Goal: Task Accomplishment & Management: Manage account settings

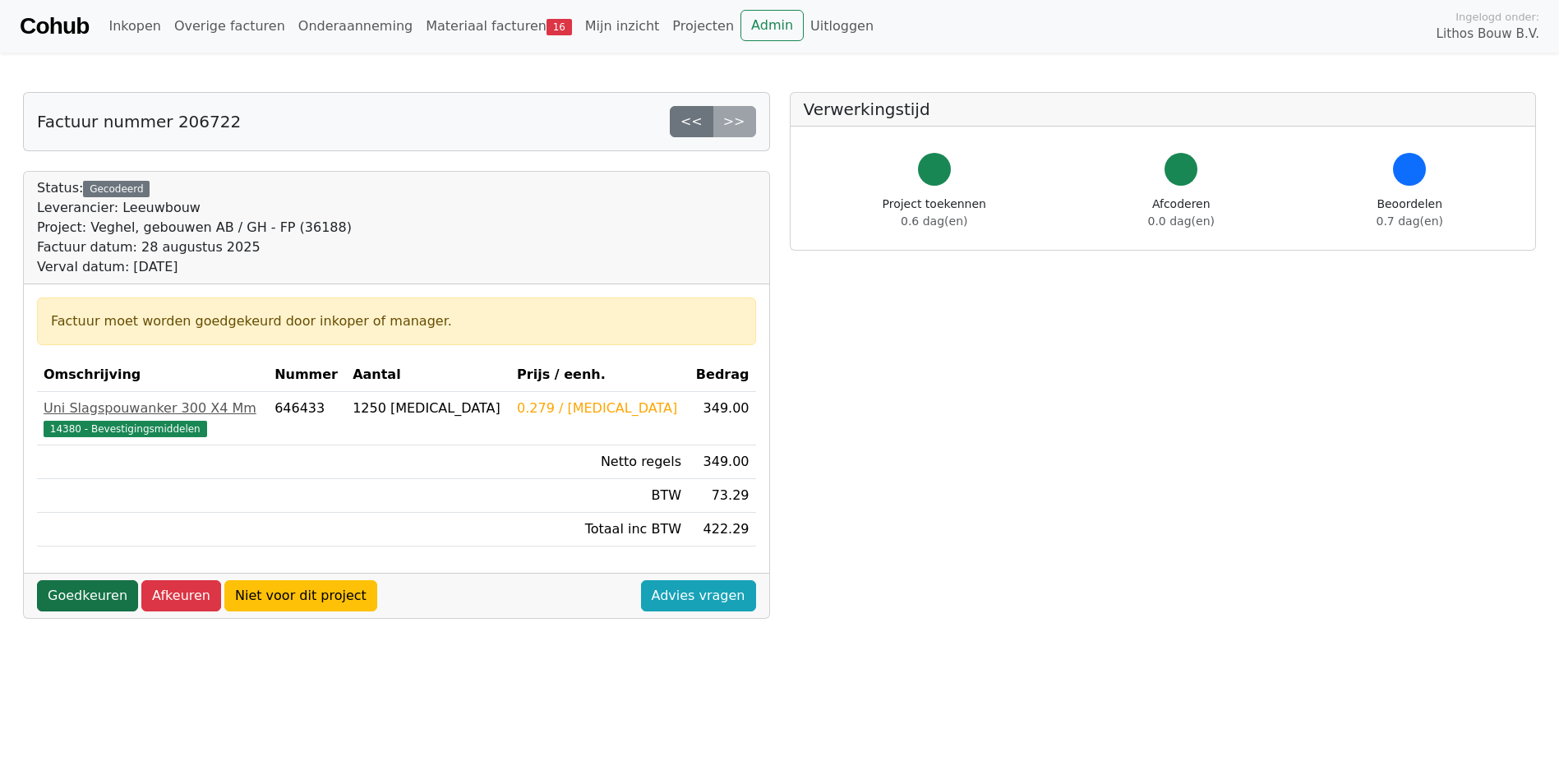
click at [82, 587] on link "Goedkeuren" at bounding box center [87, 595] width 101 height 31
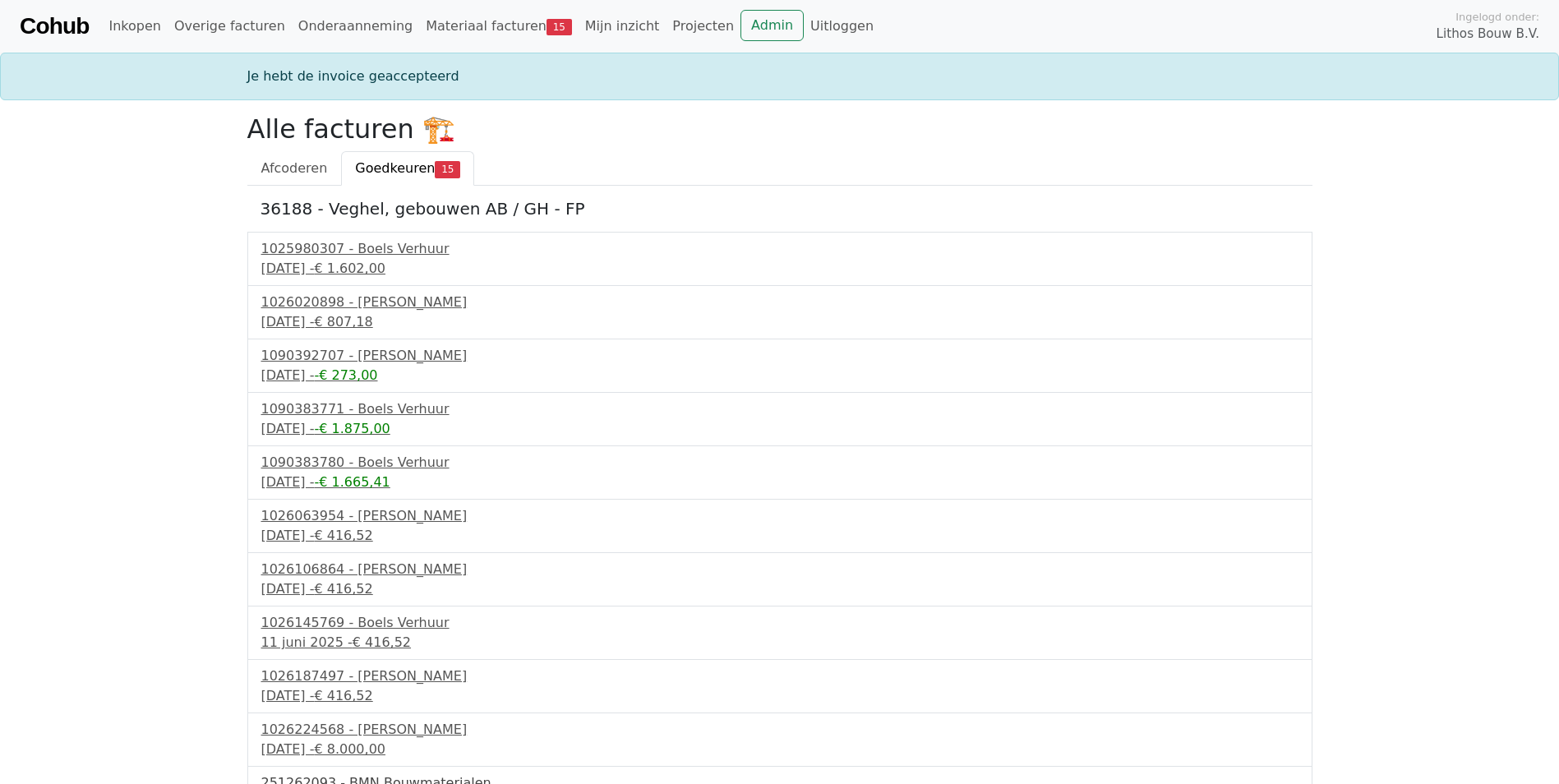
scroll to position [250, 0]
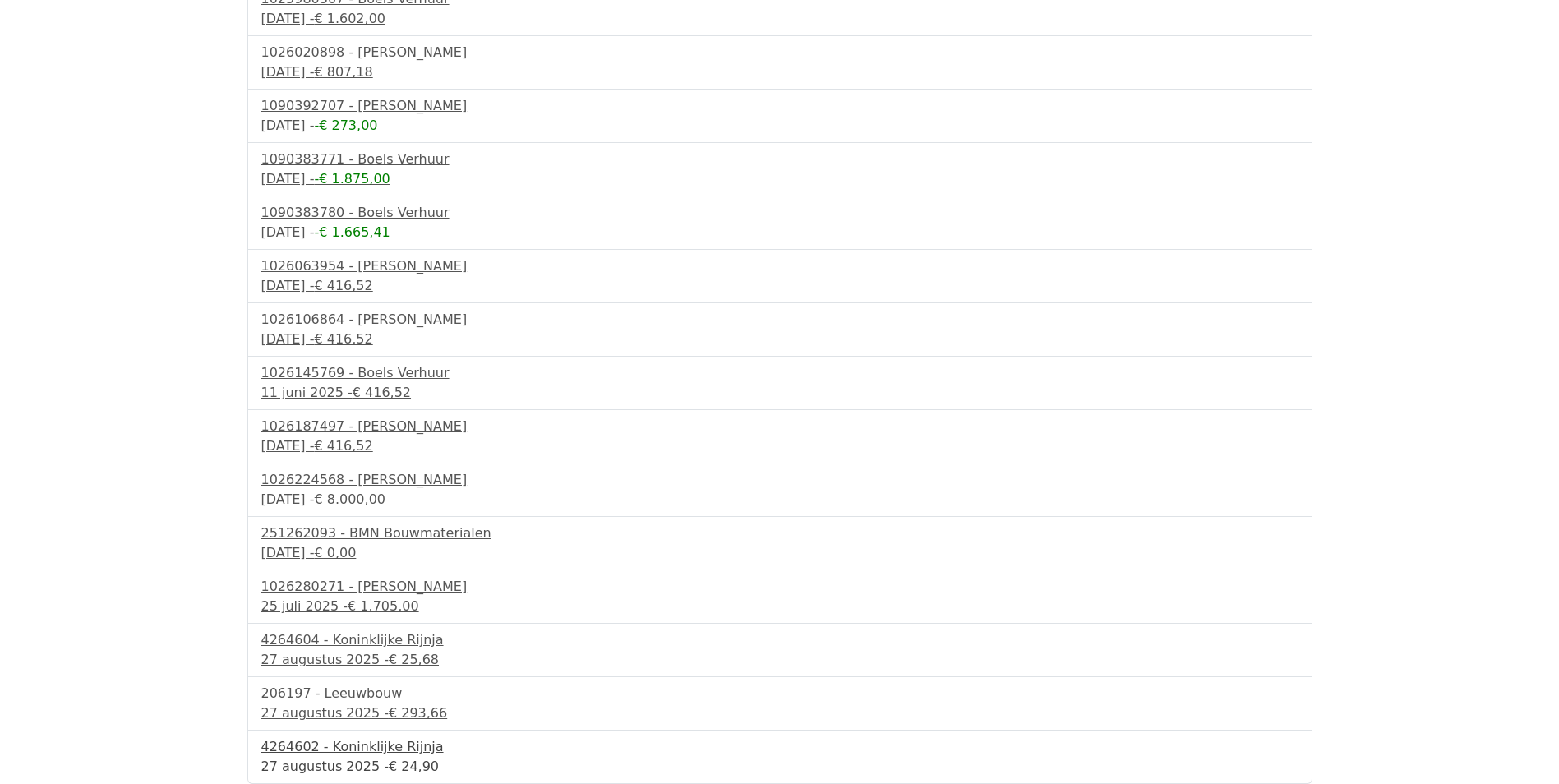
click at [321, 748] on div "4264602 - Koninklijke Rijnja" at bounding box center [780, 747] width 1037 height 20
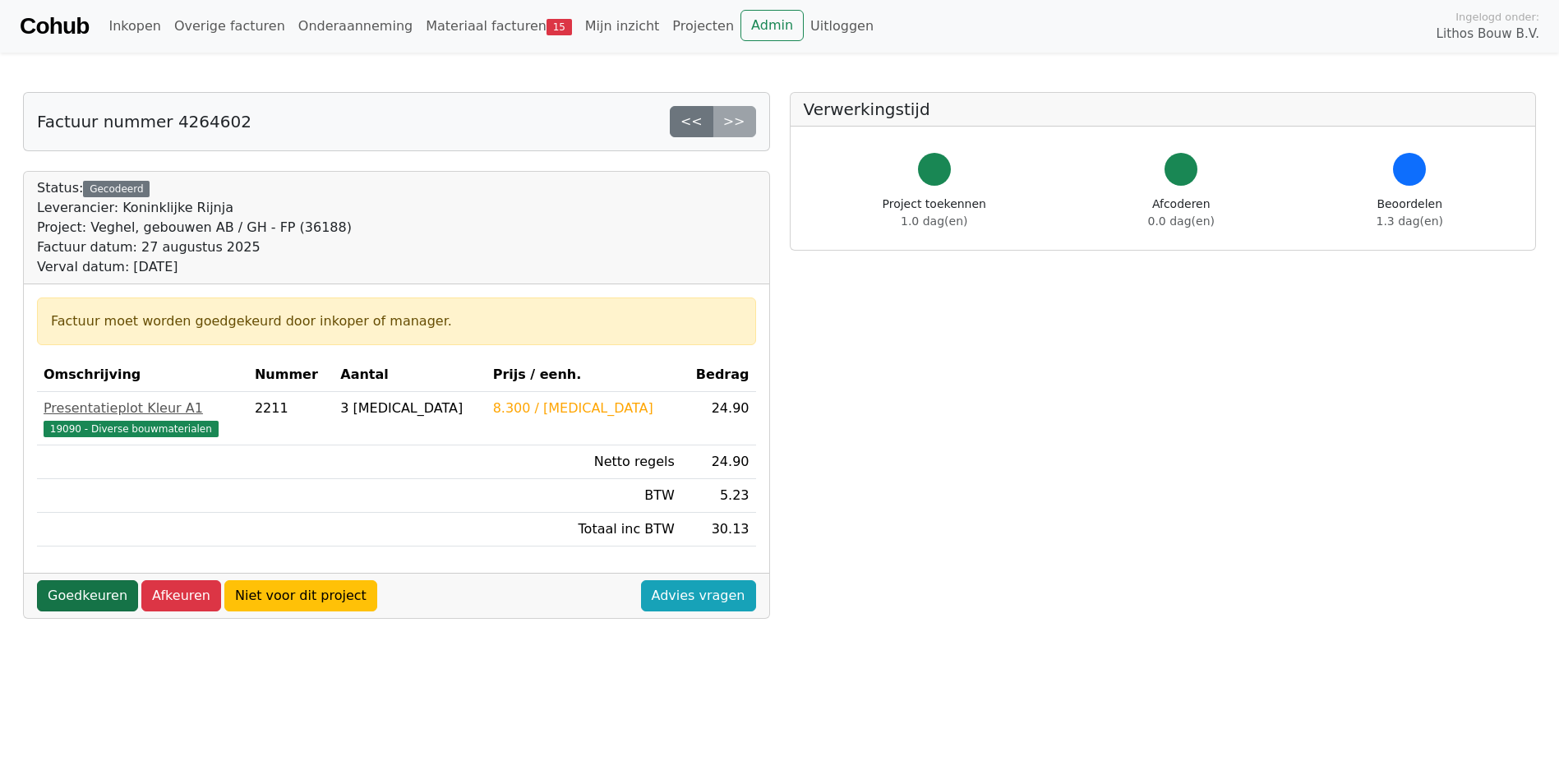
click at [87, 591] on link "Goedkeuren" at bounding box center [87, 595] width 101 height 31
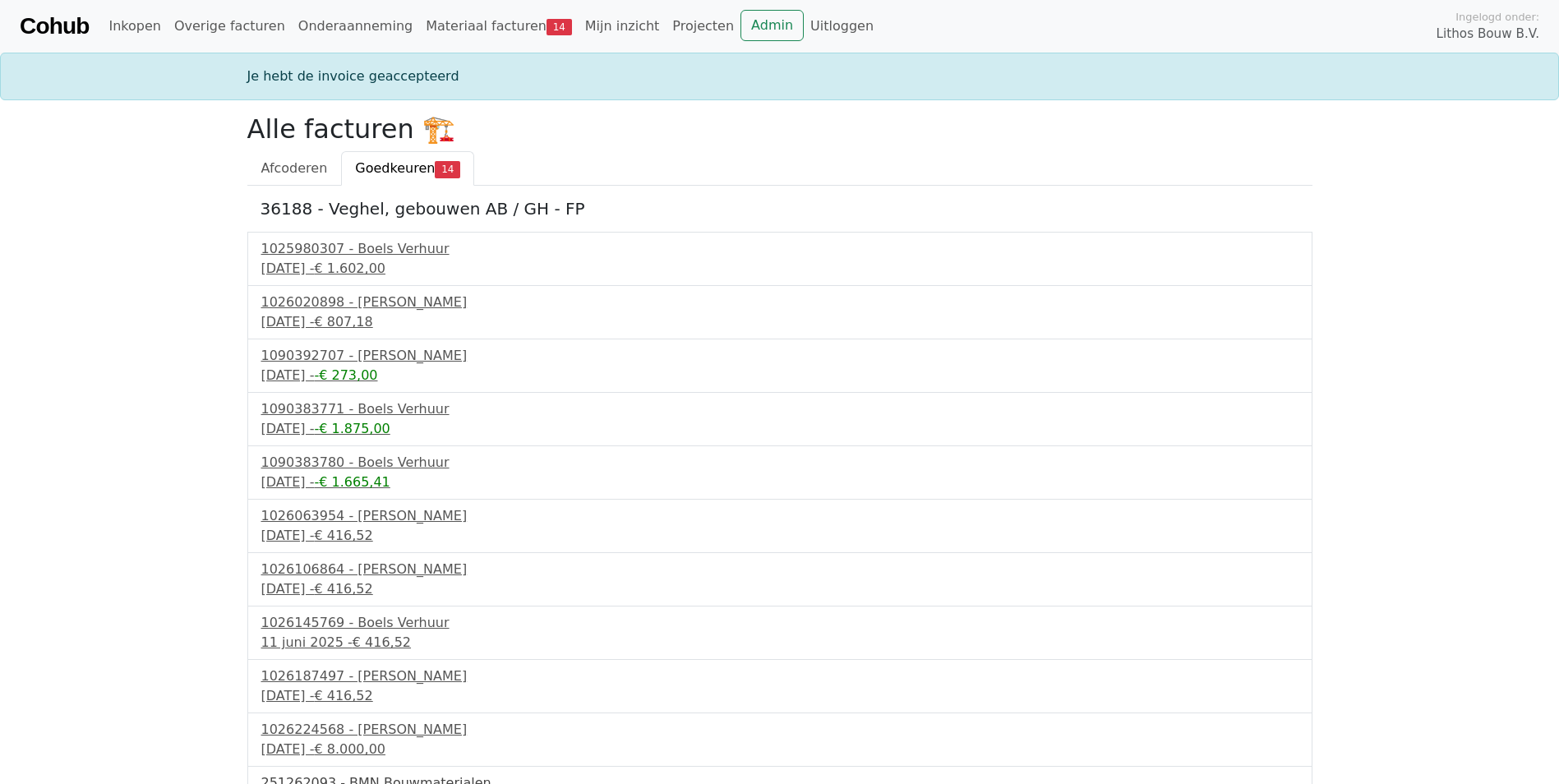
scroll to position [196, 0]
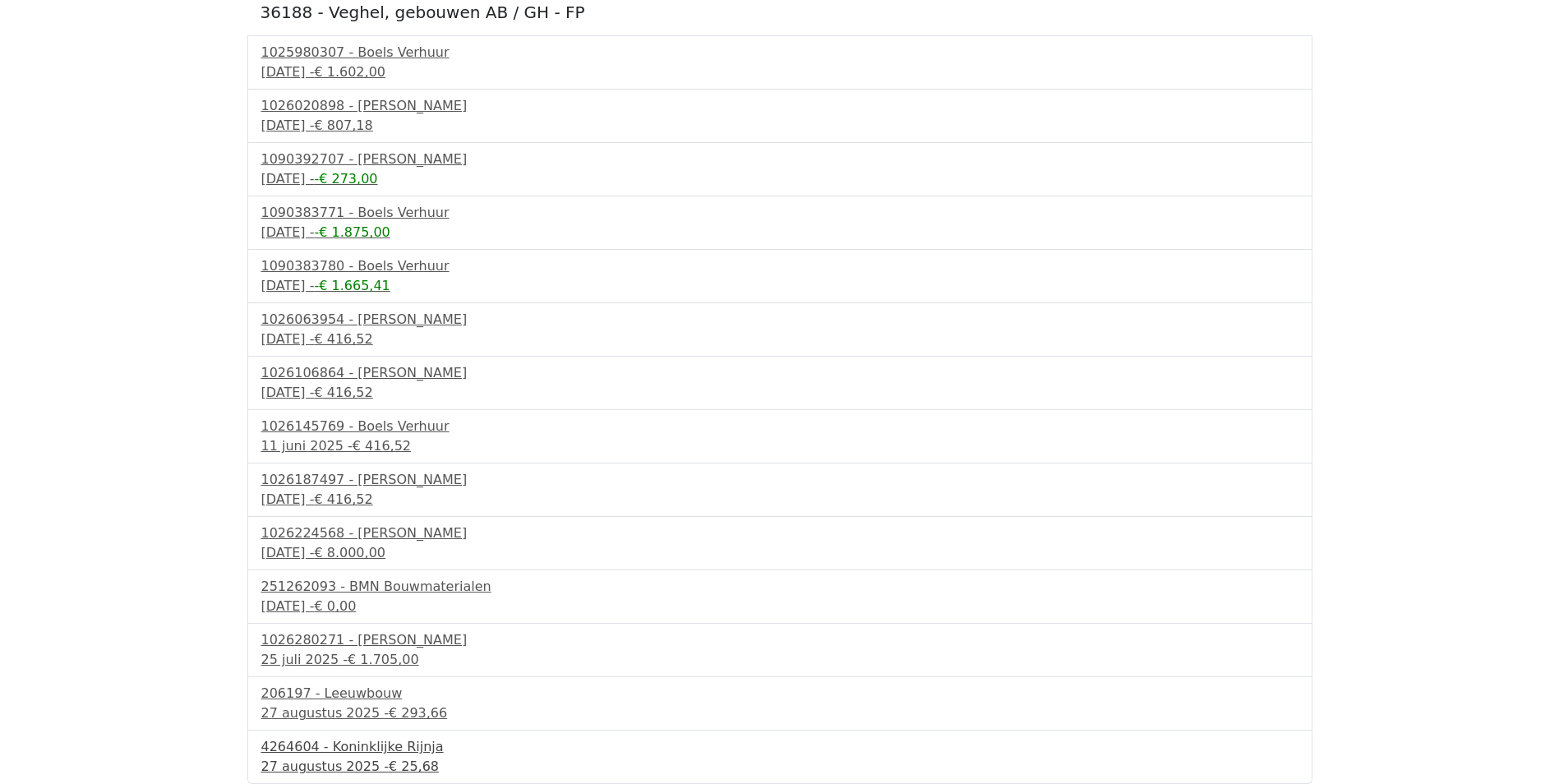
click at [333, 750] on div "4264604 - Koninklijke Rijnja" at bounding box center [780, 747] width 1037 height 20
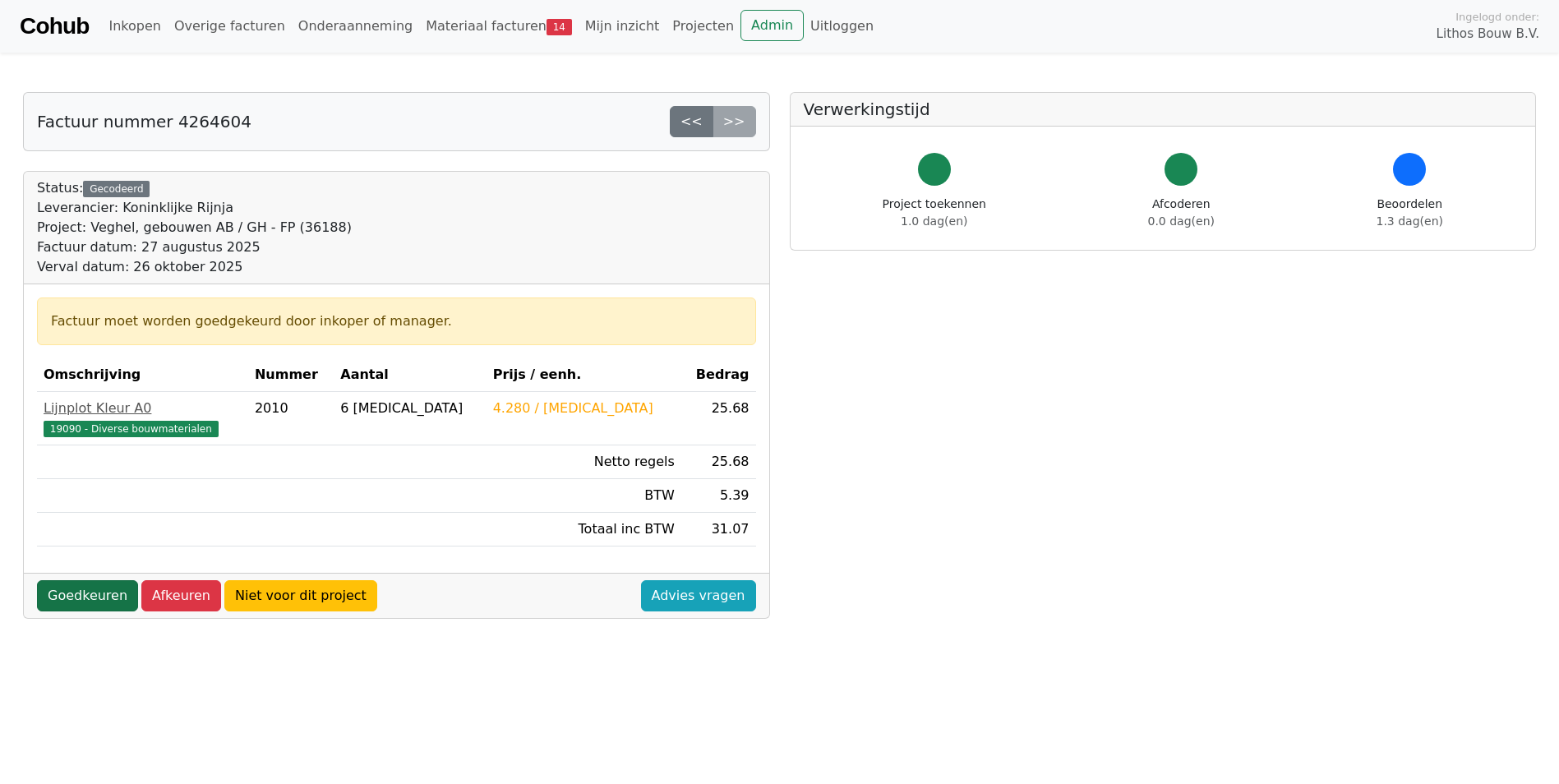
click at [71, 589] on link "Goedkeuren" at bounding box center [87, 595] width 101 height 31
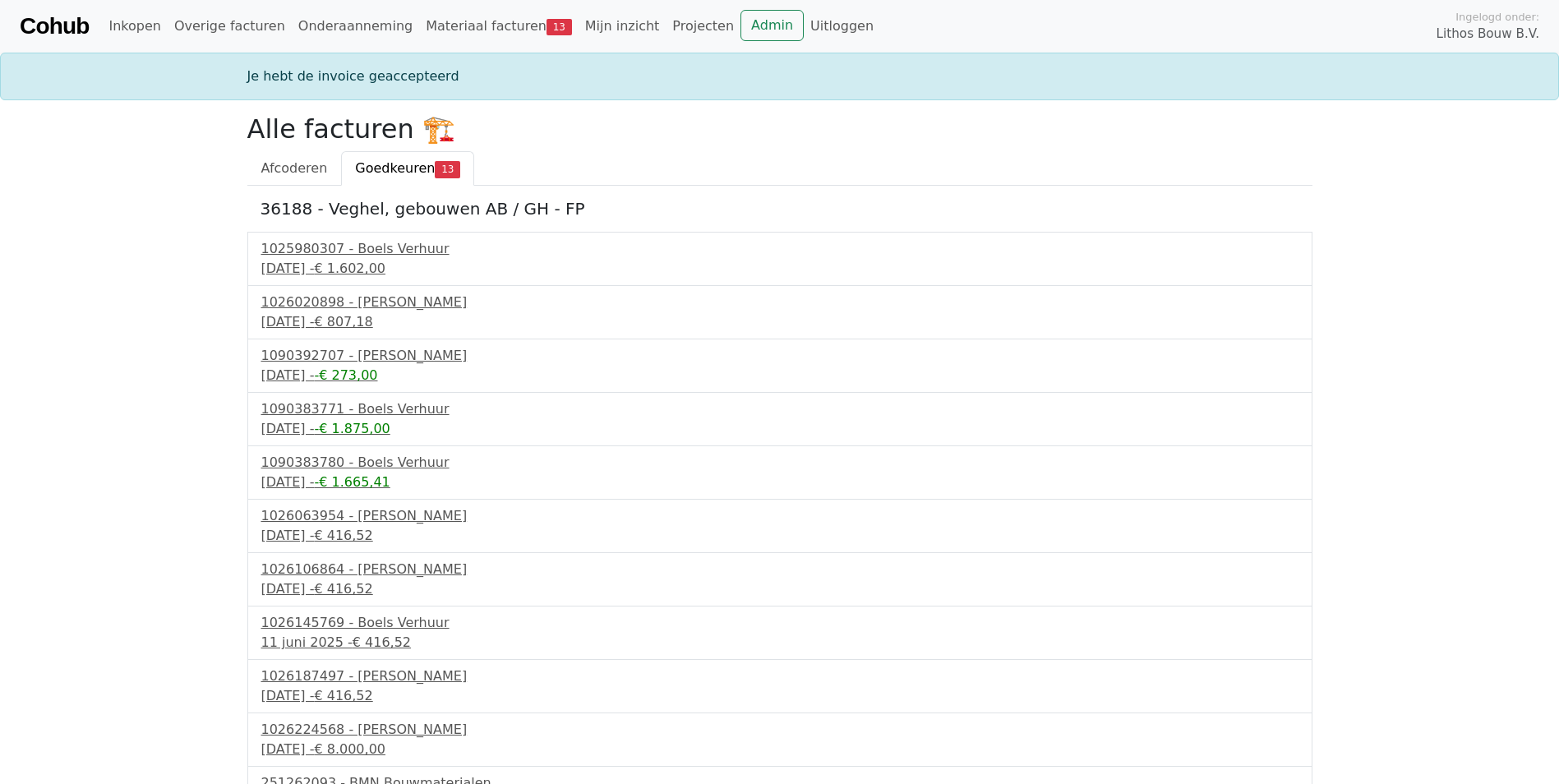
scroll to position [143, 0]
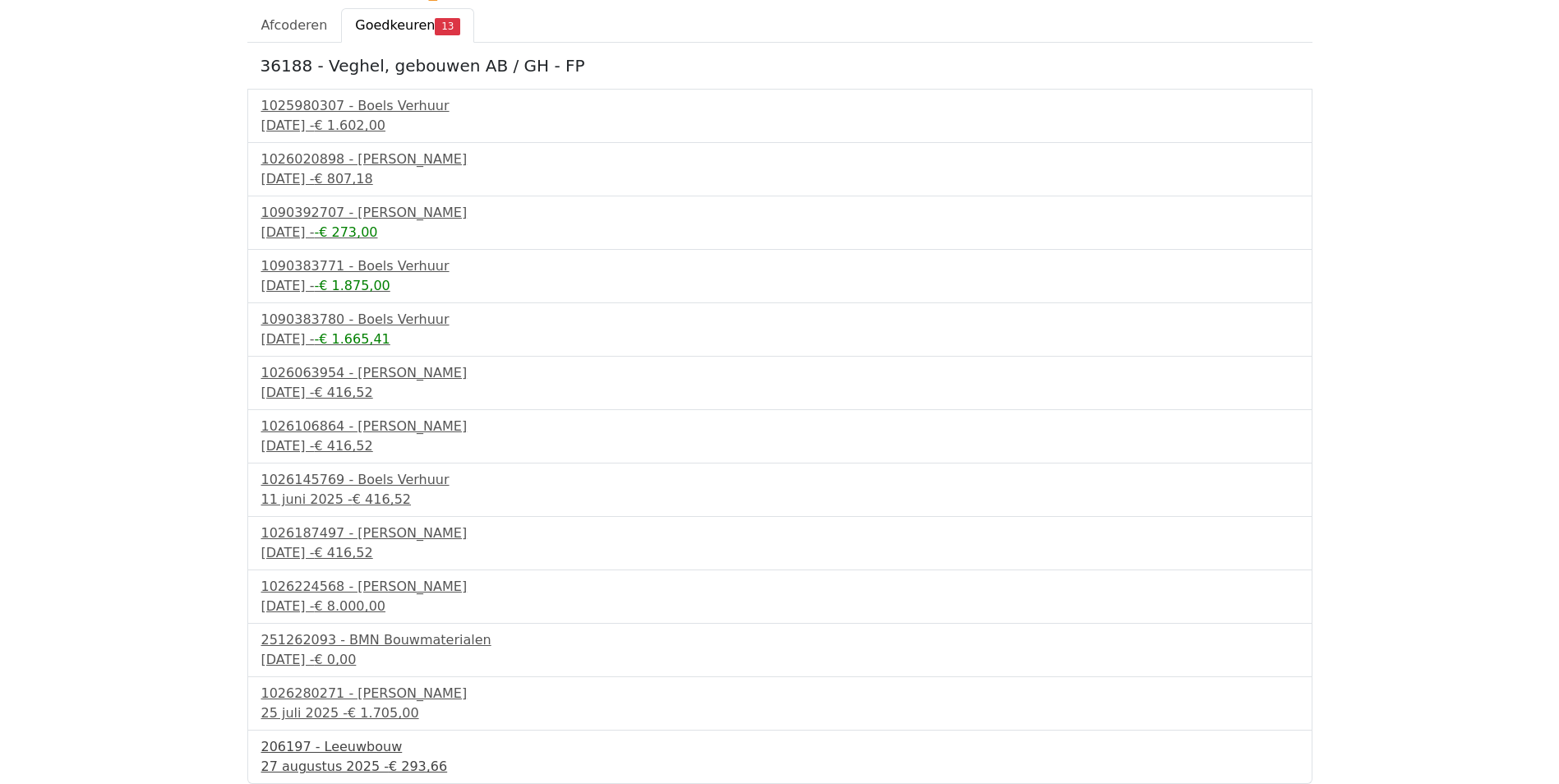
click at [361, 750] on div "206197 - Leeuwbouw" at bounding box center [780, 747] width 1037 height 20
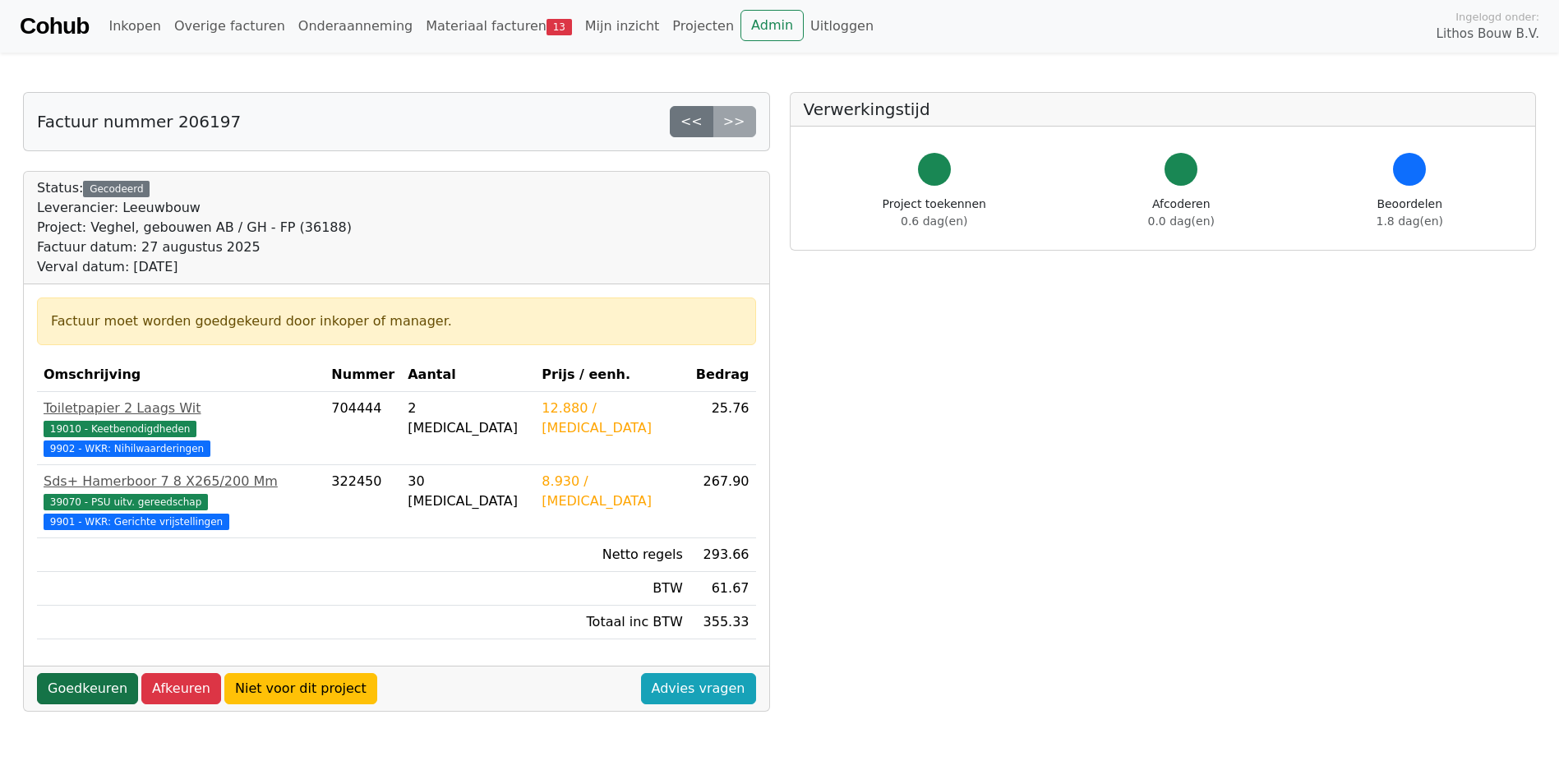
click at [76, 673] on link "Goedkeuren" at bounding box center [87, 688] width 101 height 31
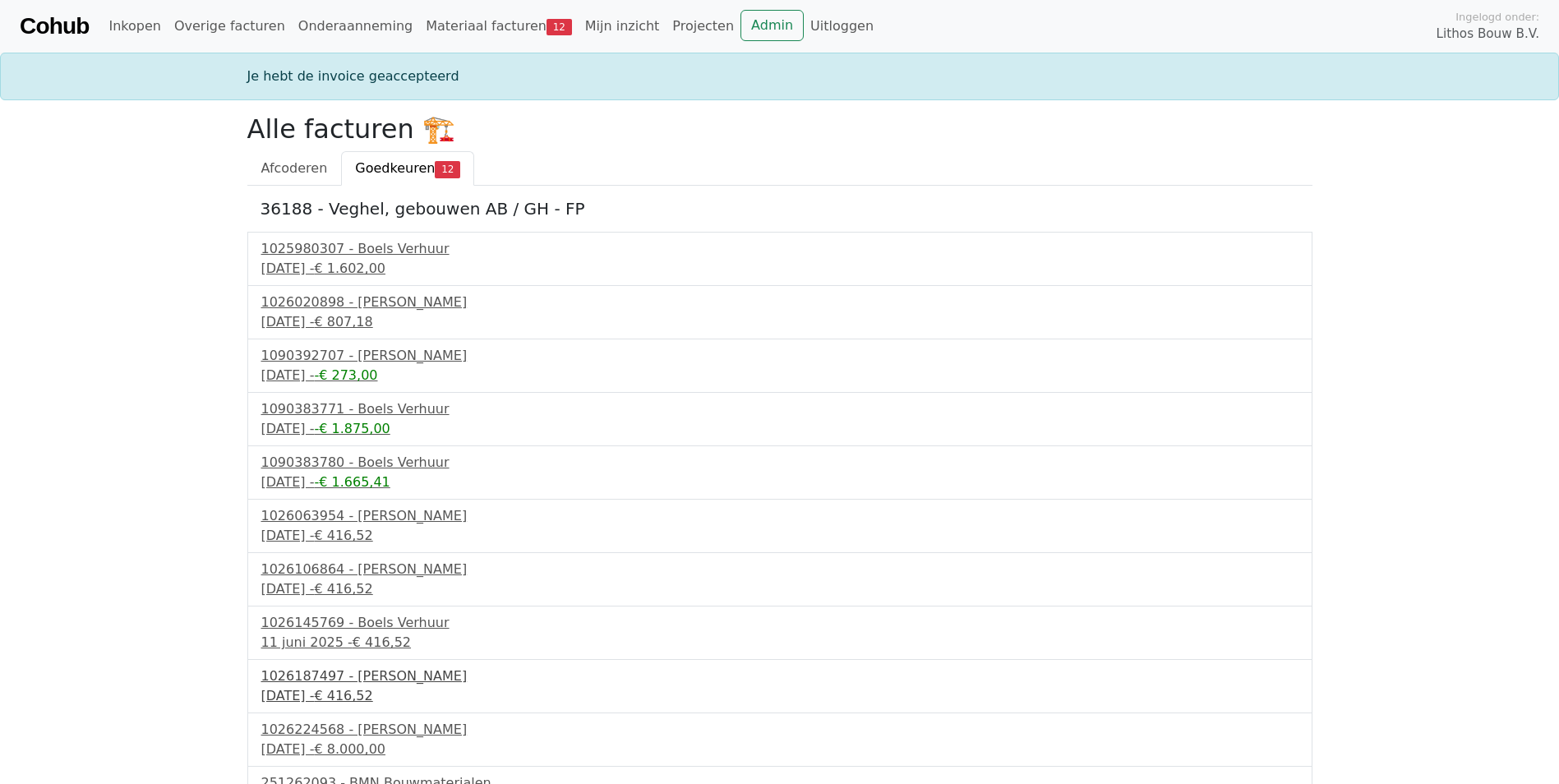
scroll to position [90, 0]
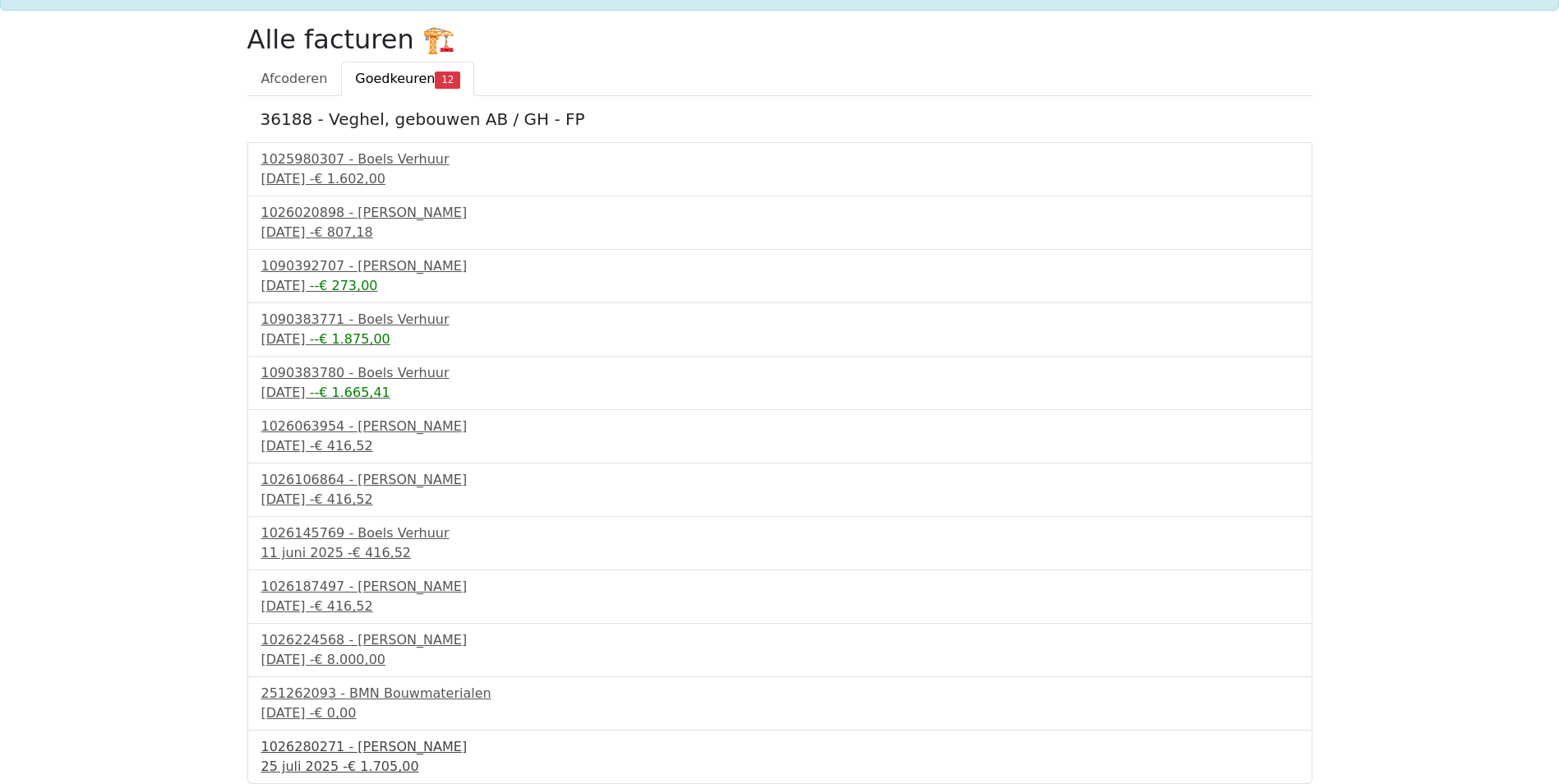
click at [328, 761] on div "25 juli 2025 - € 1.705,00" at bounding box center [780, 767] width 1037 height 20
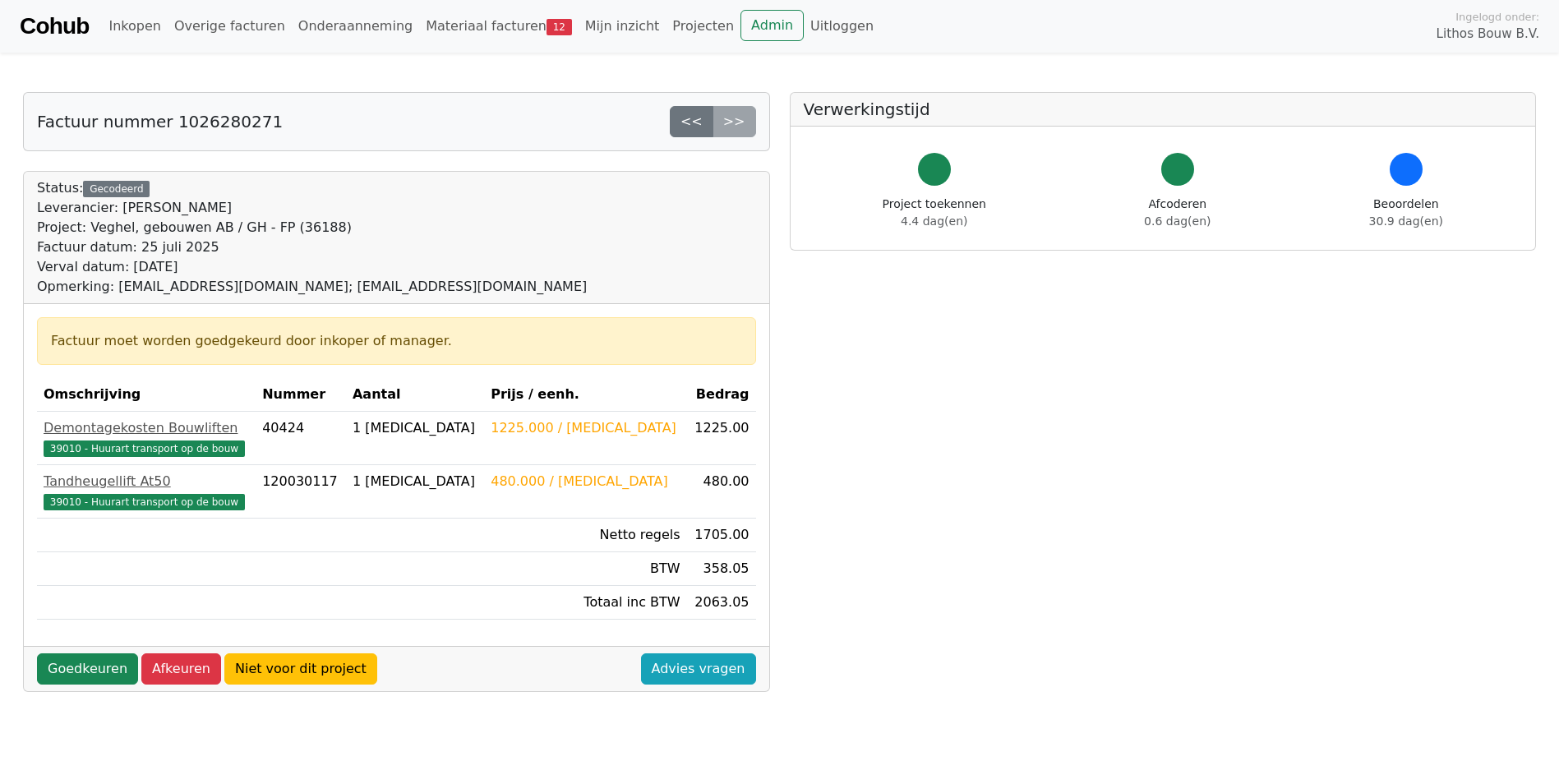
scroll to position [435, 0]
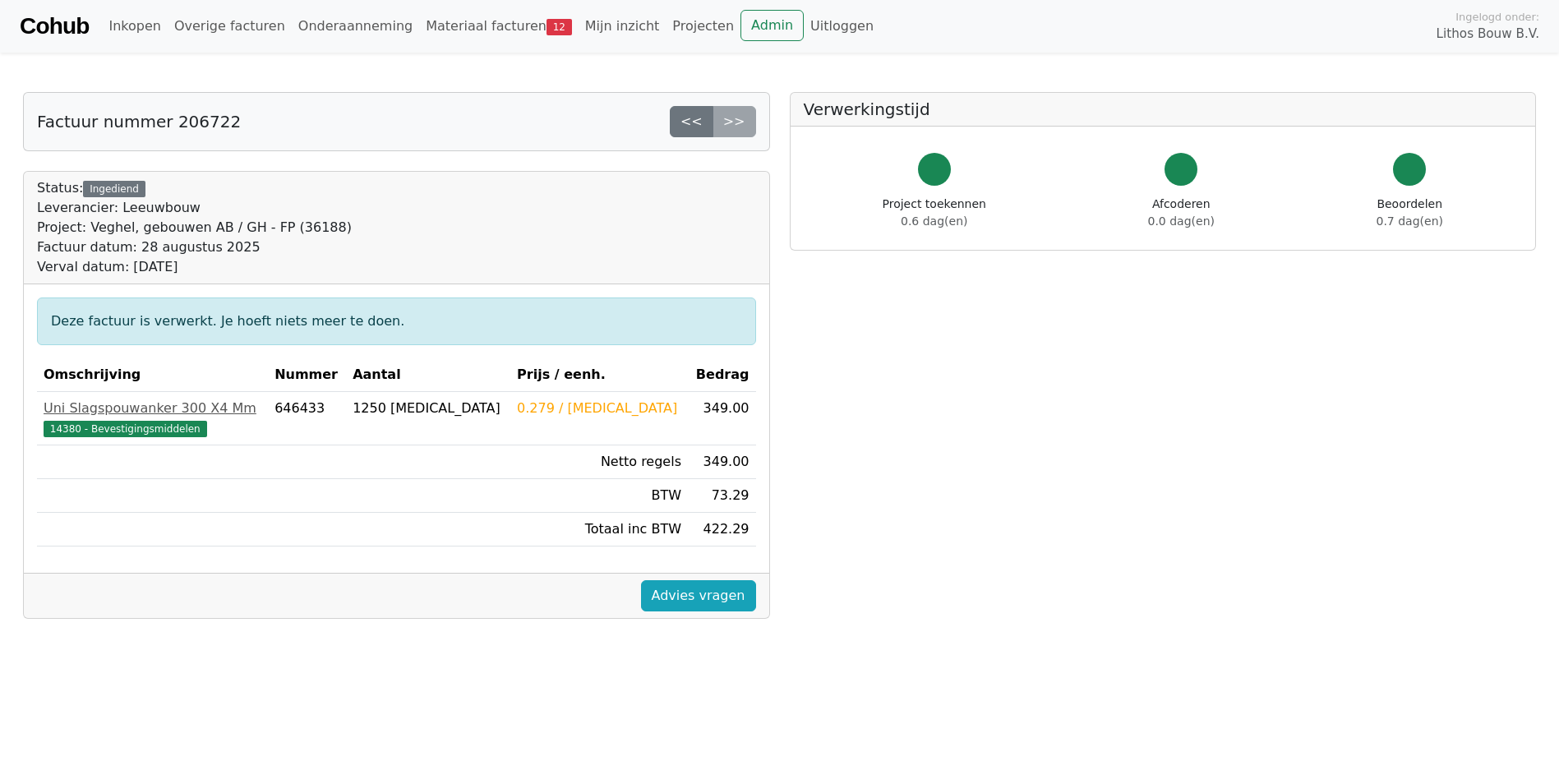
scroll to position [435, 0]
